Goal: Navigation & Orientation: Find specific page/section

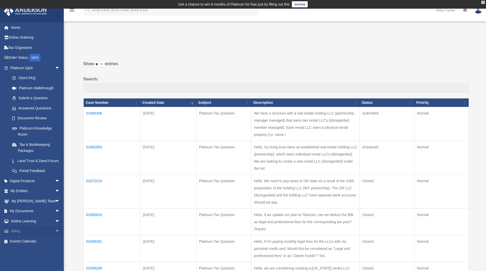
click at [32, 233] on link "Billing arrow_drop_down" at bounding box center [36, 232] width 64 height 10
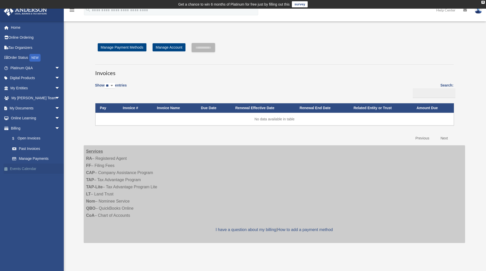
click at [7, 167] on span at bounding box center [8, 169] width 3 height 4
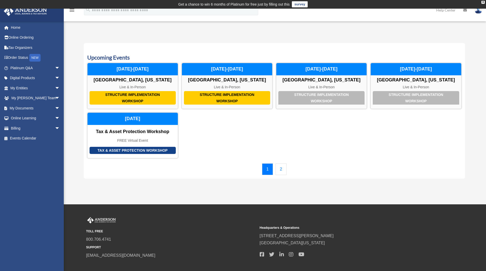
click at [277, 170] on link "2" at bounding box center [280, 170] width 11 height 12
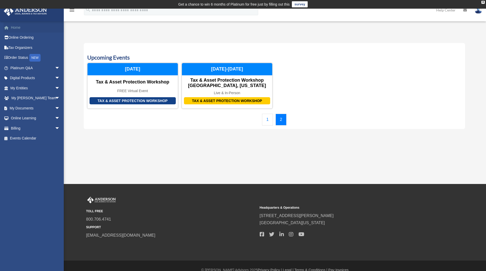
click at [21, 28] on link "Home" at bounding box center [36, 27] width 64 height 10
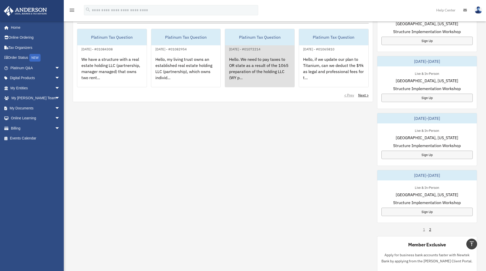
scroll to position [25, 0]
